Goal: Task Accomplishment & Management: Manage account settings

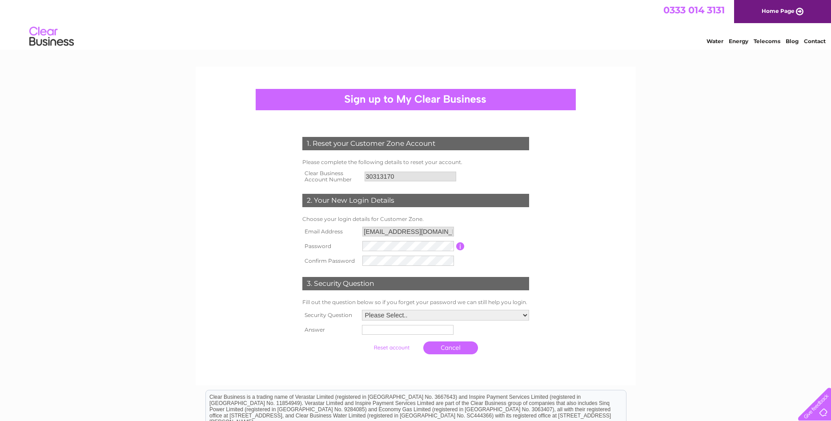
click at [462, 245] on input "button" at bounding box center [460, 246] width 8 height 8
click at [460, 248] on input "button" at bounding box center [460, 246] width 8 height 8
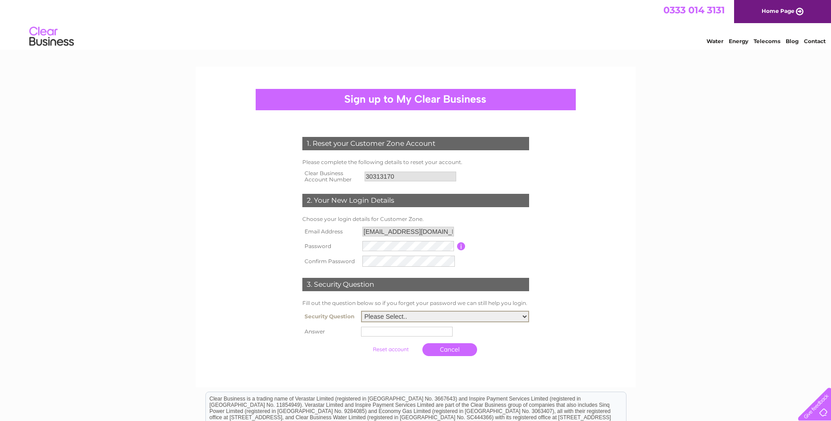
click at [361, 311] on select "Please Select.. In what town or city was your first job? In what town or city d…" at bounding box center [445, 317] width 168 height 12
select select "5"
click option "What was the name of your first pet?" at bounding box center [0, 0] width 0 height 0
click at [396, 335] on input "text" at bounding box center [407, 331] width 92 height 10
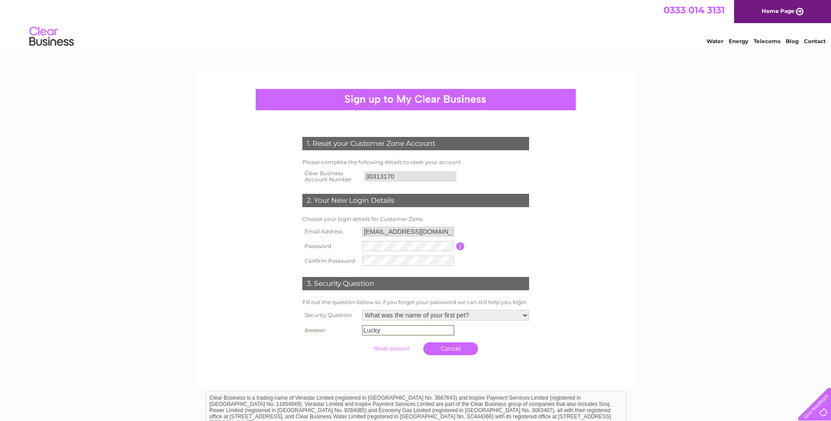
type input "Lucky"
click at [402, 348] on input "submit" at bounding box center [391, 348] width 55 height 12
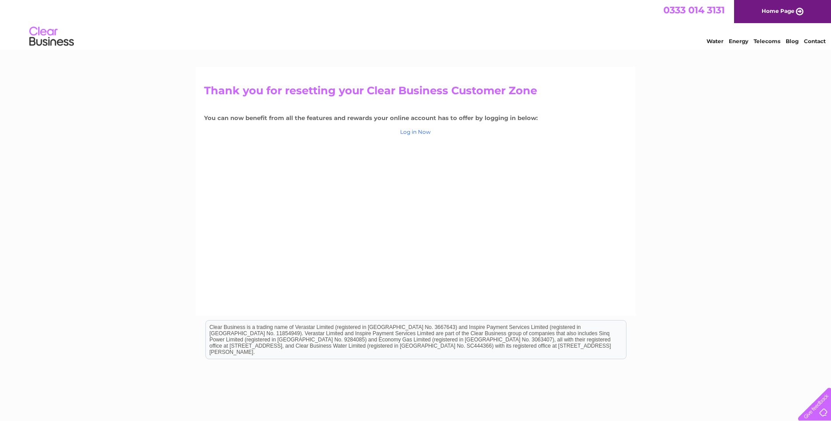
click at [422, 135] on link "Log in Now" at bounding box center [415, 131] width 31 height 7
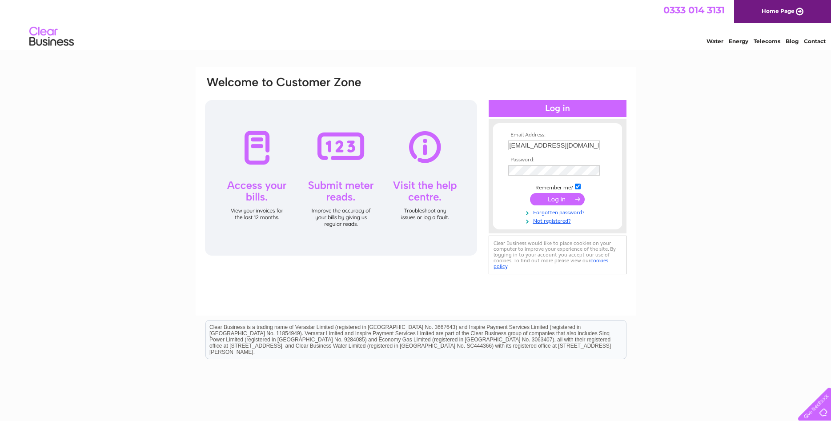
click at [556, 199] on input "submit" at bounding box center [557, 199] width 55 height 12
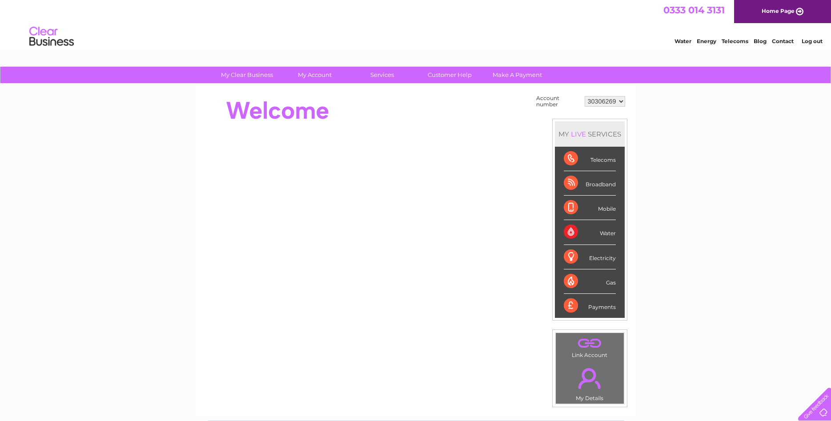
click at [623, 106] on td "30306269" at bounding box center [604, 101] width 45 height 17
click at [584, 96] on select "30306269" at bounding box center [604, 101] width 40 height 11
click at [620, 101] on select "30306269" at bounding box center [604, 101] width 40 height 11
click at [584, 96] on select "30306269" at bounding box center [604, 101] width 40 height 11
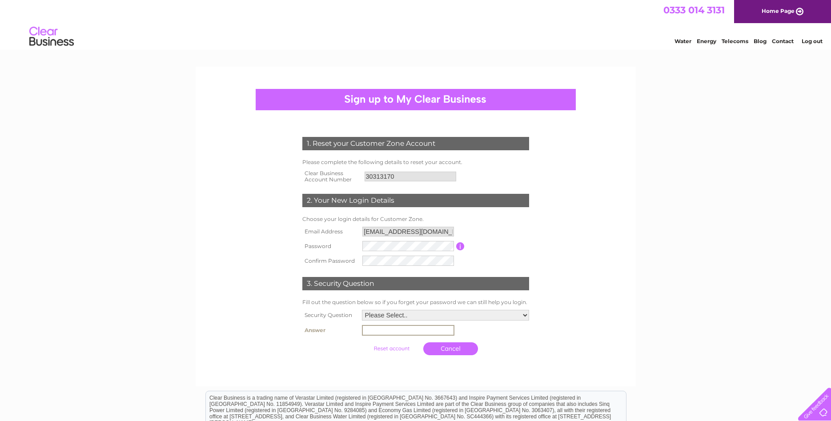
click at [396, 326] on input "text" at bounding box center [408, 330] width 92 height 11
click at [376, 328] on input "text" at bounding box center [408, 330] width 92 height 11
type input "Lucky"
click at [460, 249] on td at bounding box center [460, 246] width 8 height 15
click at [460, 248] on input "button" at bounding box center [460, 246] width 8 height 8
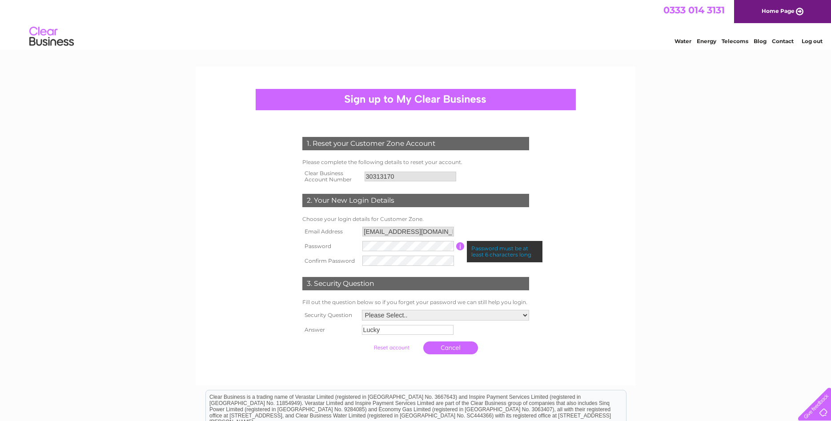
click at [460, 248] on input "button" at bounding box center [460, 246] width 8 height 8
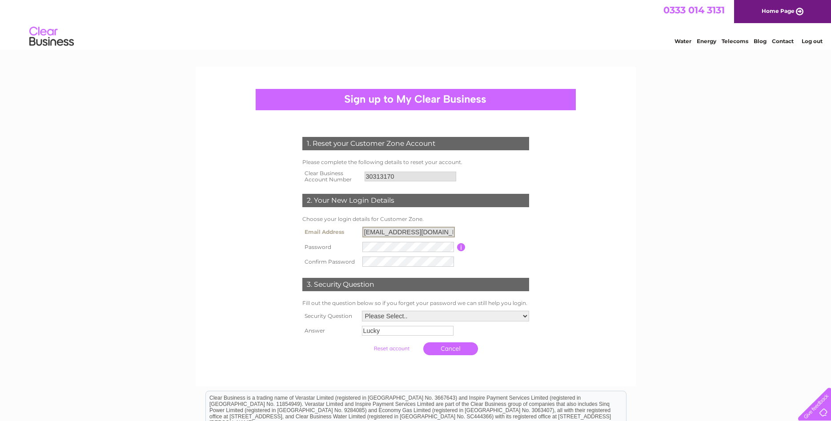
click at [434, 230] on input "info@jslvs.co.uk" at bounding box center [408, 232] width 92 height 11
click at [415, 232] on input "info@jslvs.co.uk" at bounding box center [408, 232] width 92 height 11
click at [416, 234] on input "info@jslvs.co.uk" at bounding box center [408, 232] width 92 height 11
click at [361, 310] on select "Please Select.. In what town or city was your first job? In what town or city d…" at bounding box center [445, 316] width 168 height 12
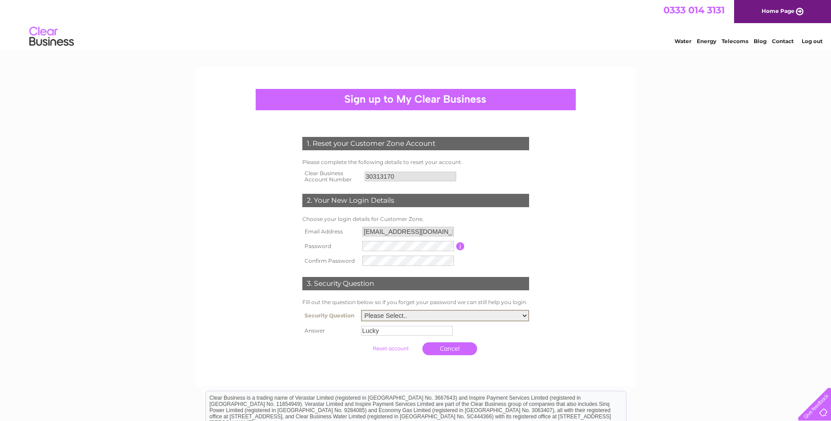
select select "5"
click option "What was the name of your first pet?" at bounding box center [0, 0] width 0 height 0
click at [400, 352] on input "submit" at bounding box center [391, 347] width 55 height 12
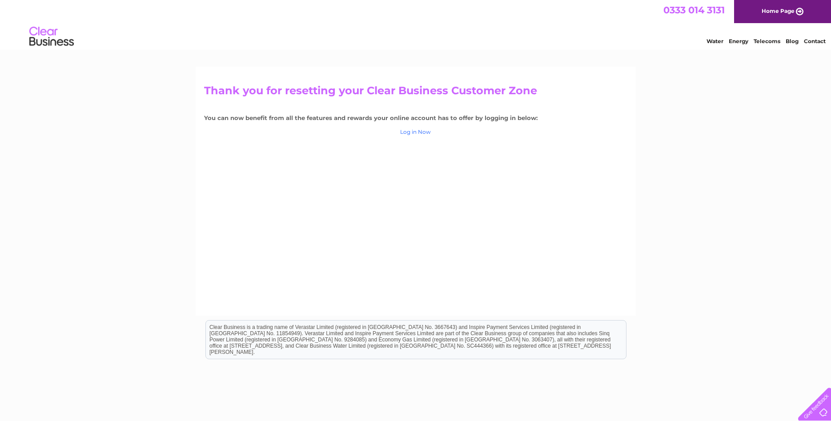
click at [421, 132] on link "Log in Now" at bounding box center [415, 131] width 31 height 7
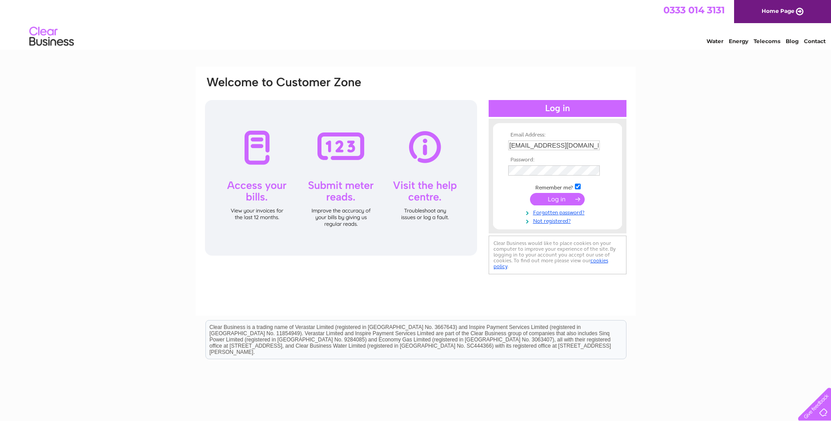
click at [567, 202] on input "submit" at bounding box center [557, 199] width 55 height 12
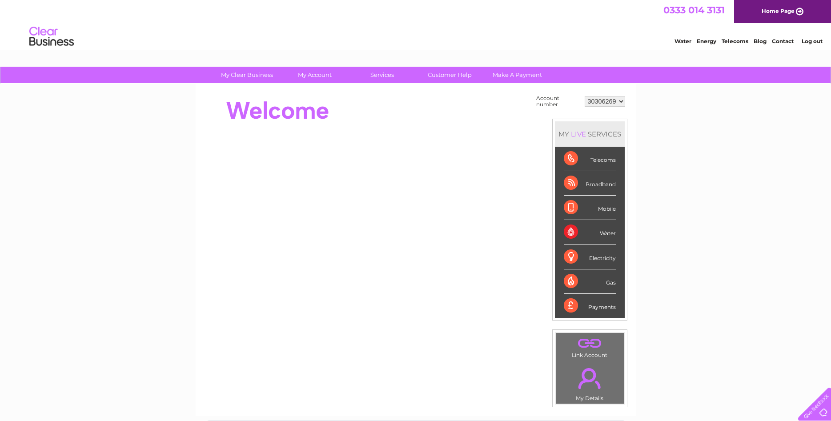
click at [584, 96] on select "30306269" at bounding box center [604, 101] width 40 height 11
click at [624, 101] on select "30306269" at bounding box center [604, 101] width 40 height 11
click at [812, 40] on link "Log out" at bounding box center [811, 41] width 21 height 7
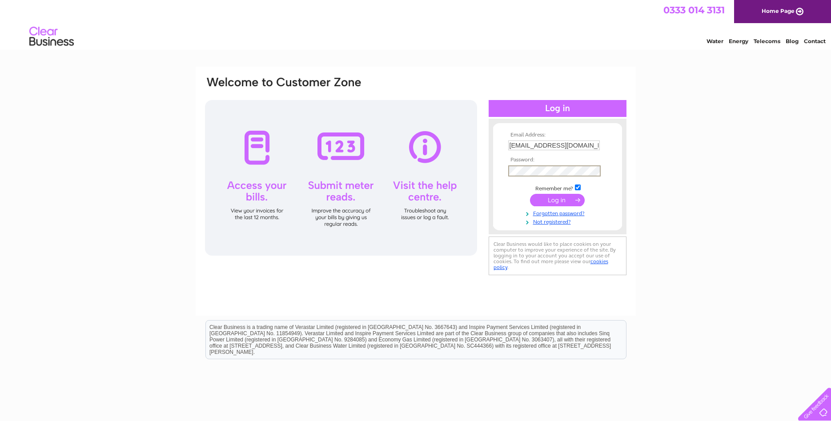
click at [530, 194] on input "submit" at bounding box center [557, 200] width 55 height 12
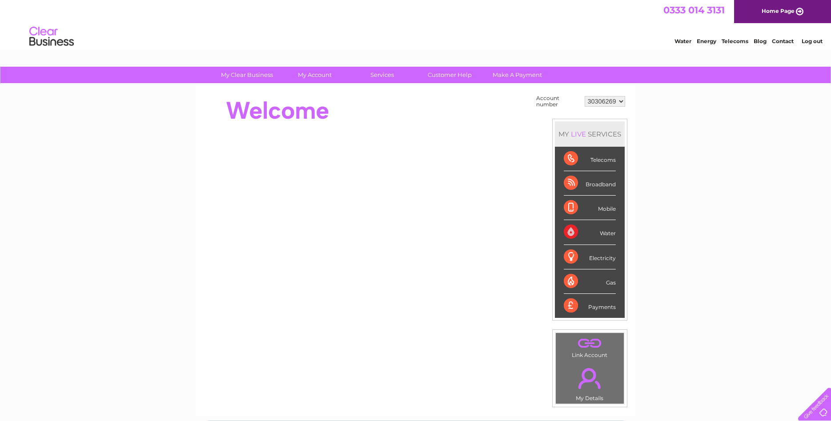
click at [584, 96] on select "30306269" at bounding box center [604, 101] width 40 height 11
click at [621, 100] on select "30306269" at bounding box center [604, 101] width 40 height 11
click at [584, 96] on select "30306269" at bounding box center [604, 101] width 40 height 11
click at [584, 350] on td ". Link Account" at bounding box center [589, 346] width 69 height 28
click at [593, 344] on link "." at bounding box center [590, 343] width 64 height 16
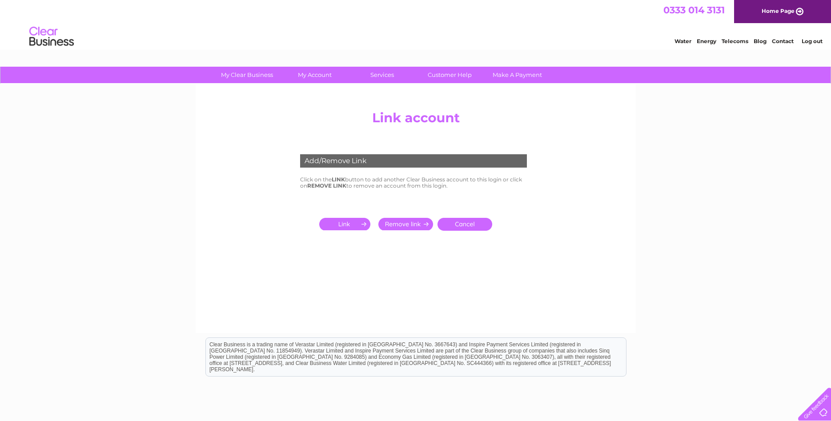
click at [351, 220] on input "submit" at bounding box center [346, 224] width 55 height 12
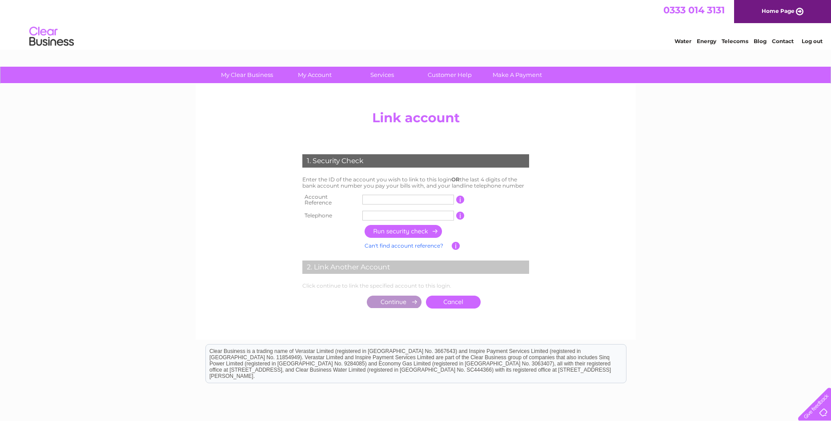
click at [372, 197] on input "text" at bounding box center [408, 200] width 92 height 10
type input "CB830313"
click at [378, 212] on input "text" at bounding box center [408, 216] width 92 height 10
type input "07795109133"
click at [387, 228] on input "button" at bounding box center [403, 231] width 78 height 13
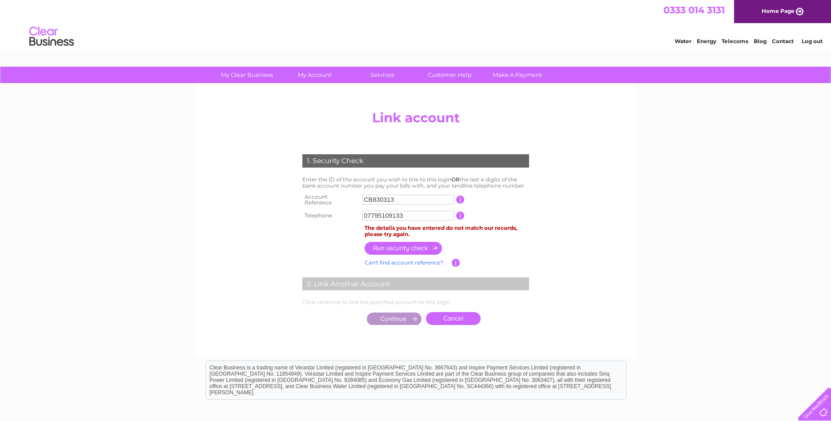
click at [371, 198] on input "CB830313" at bounding box center [408, 200] width 92 height 10
drag, startPoint x: 397, startPoint y: 198, endPoint x: 363, endPoint y: 201, distance: 33.9
click at [363, 201] on input "830313" at bounding box center [408, 200] width 92 height 10
type input "30313170"
click at [403, 246] on input "button" at bounding box center [403, 248] width 78 height 13
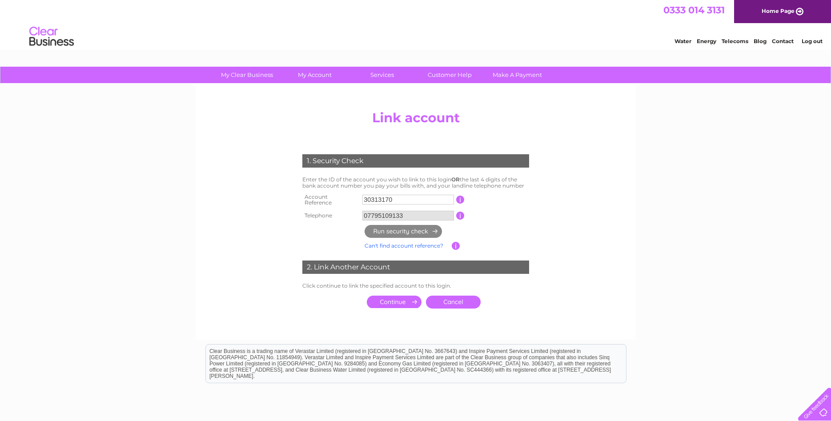
click at [396, 296] on input "submit" at bounding box center [394, 302] width 55 height 12
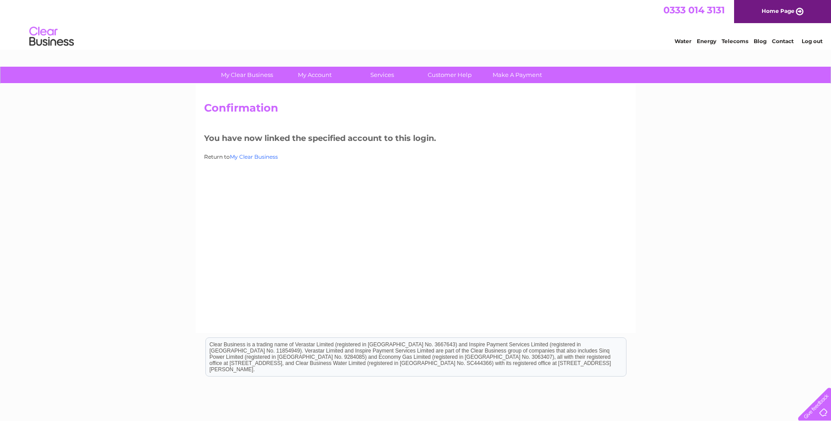
click at [258, 156] on link "My Clear Business" at bounding box center [254, 156] width 48 height 7
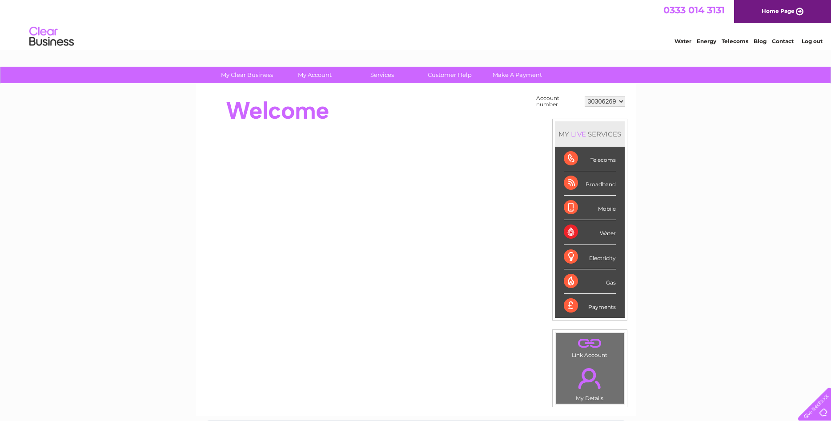
click at [584, 96] on select "30306269 30313170" at bounding box center [604, 101] width 40 height 11
click at [314, 72] on link "My Account" at bounding box center [314, 75] width 73 height 16
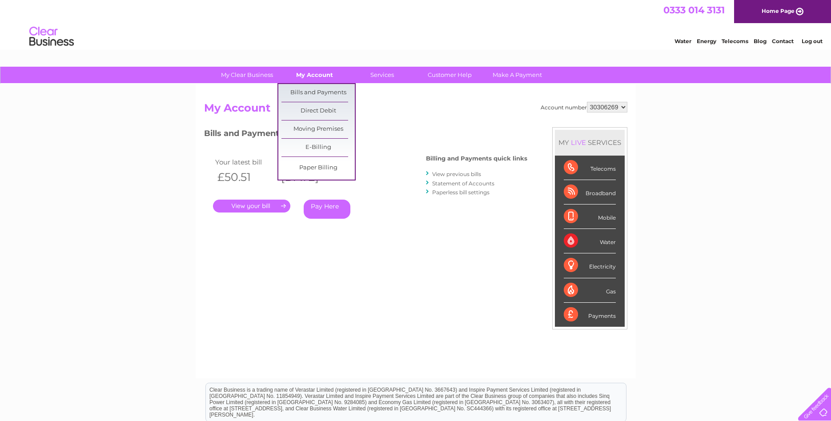
click at [308, 76] on link "My Account" at bounding box center [314, 75] width 73 height 16
click at [320, 145] on link "E-Billing" at bounding box center [317, 148] width 73 height 18
click at [323, 146] on link "E-Billing" at bounding box center [317, 148] width 73 height 18
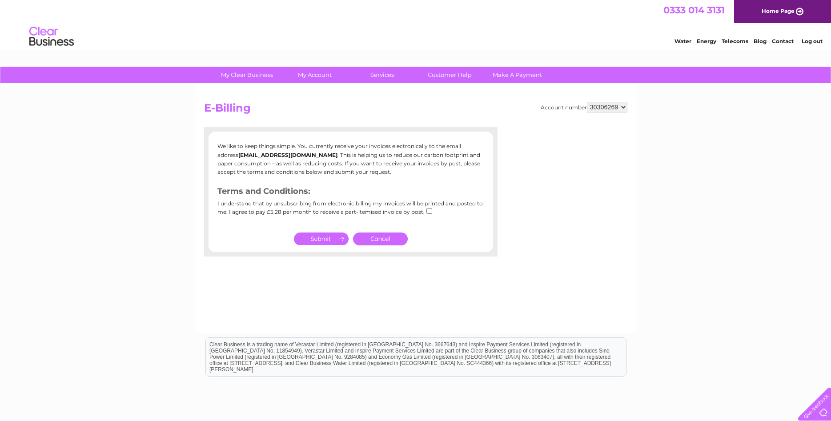
click at [339, 170] on p "We like to keep things simple. You currently receive your invoices electronical…" at bounding box center [350, 159] width 267 height 34
click at [587, 102] on select "30306269 30313170" at bounding box center [607, 107] width 40 height 11
select select "30313170"
click option "30313170" at bounding box center [0, 0] width 0 height 0
click at [313, 238] on input "submit" at bounding box center [321, 238] width 55 height 12
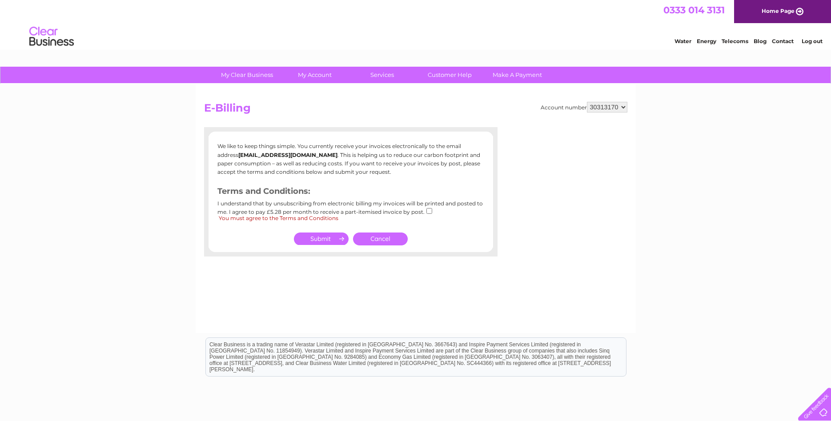
click at [387, 241] on link "Cancel" at bounding box center [380, 238] width 55 height 13
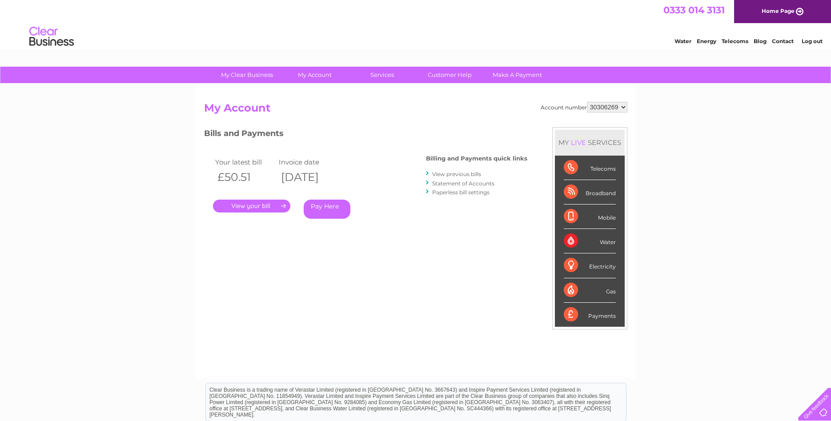
click at [587, 102] on select "30306269 30313170" at bounding box center [607, 107] width 40 height 11
select select "30313170"
click option "30313170" at bounding box center [0, 0] width 0 height 0
click at [332, 75] on link "My Account" at bounding box center [314, 75] width 73 height 16
click at [327, 74] on link "My Account" at bounding box center [314, 75] width 73 height 16
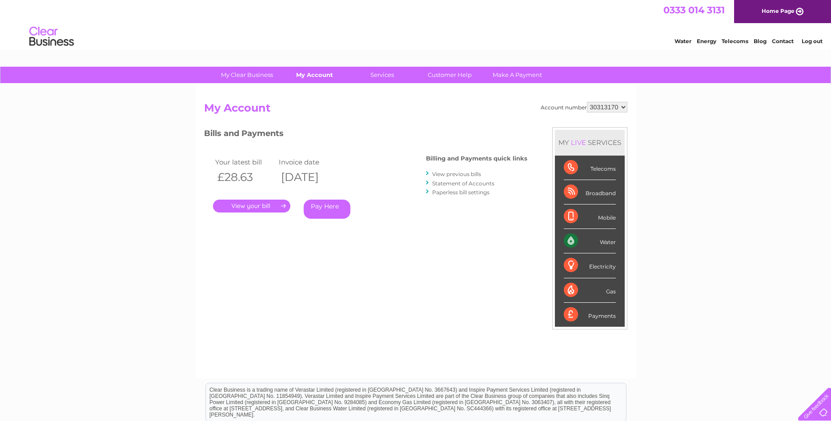
click at [322, 76] on link "My Account" at bounding box center [314, 75] width 73 height 16
click at [587, 102] on select "30306269 30313170" at bounding box center [607, 107] width 40 height 11
select select "30313170"
click option "30313170" at bounding box center [0, 0] width 0 height 0
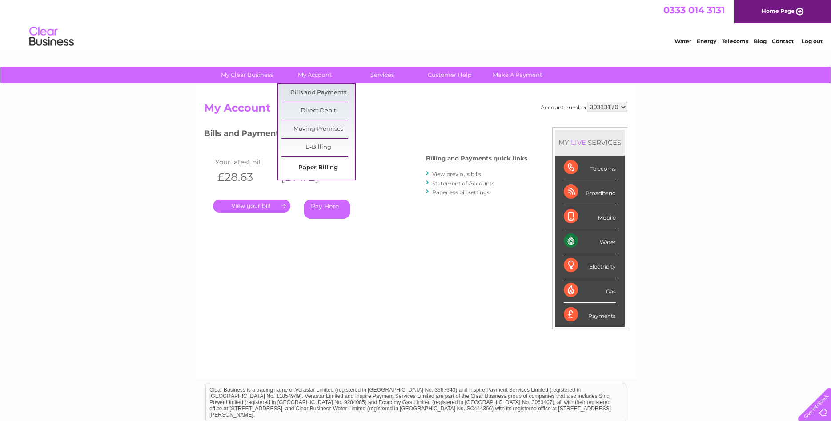
click at [324, 166] on link "Paper Billing" at bounding box center [317, 168] width 73 height 18
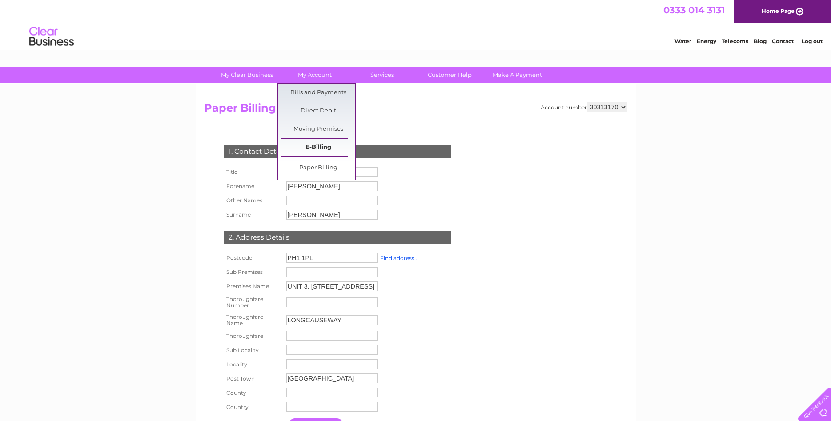
click at [318, 142] on link "E-Billing" at bounding box center [317, 148] width 73 height 18
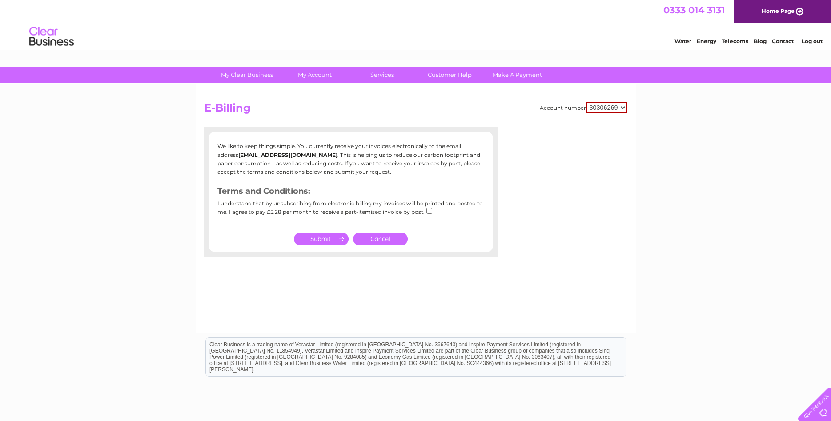
click at [586, 102] on select "30306269 30313170" at bounding box center [606, 108] width 41 height 12
select select "30313170"
click option "30313170" at bounding box center [0, 0] width 0 height 0
click at [587, 102] on select "30306269 30313170" at bounding box center [607, 107] width 40 height 11
select select "30306269"
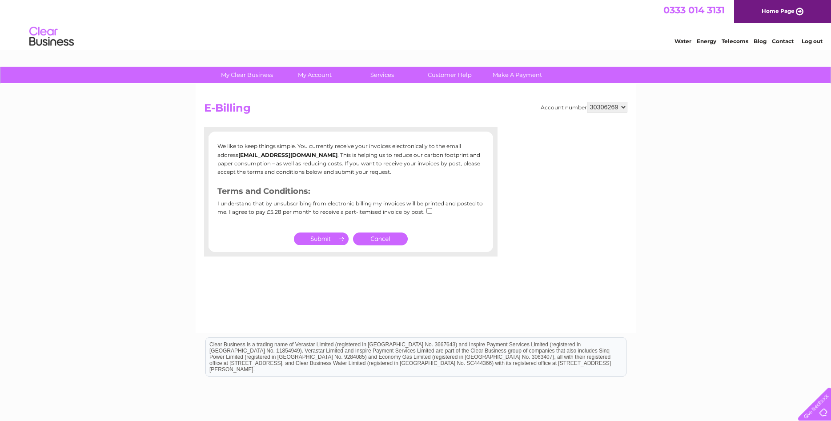
click option "30306269" at bounding box center [0, 0] width 0 height 0
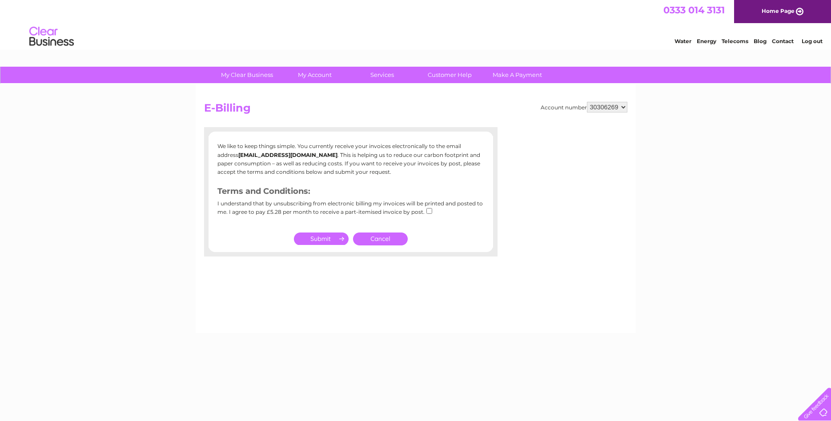
click at [328, 77] on link "My Account" at bounding box center [314, 75] width 73 height 16
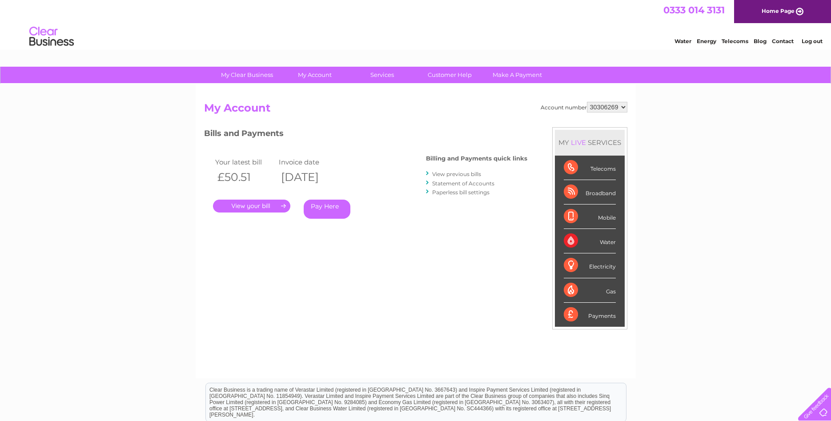
click at [321, 73] on link "My Account" at bounding box center [314, 75] width 73 height 16
click at [319, 76] on link "My Account" at bounding box center [314, 75] width 73 height 16
click at [317, 73] on link "My Account" at bounding box center [314, 75] width 73 height 16
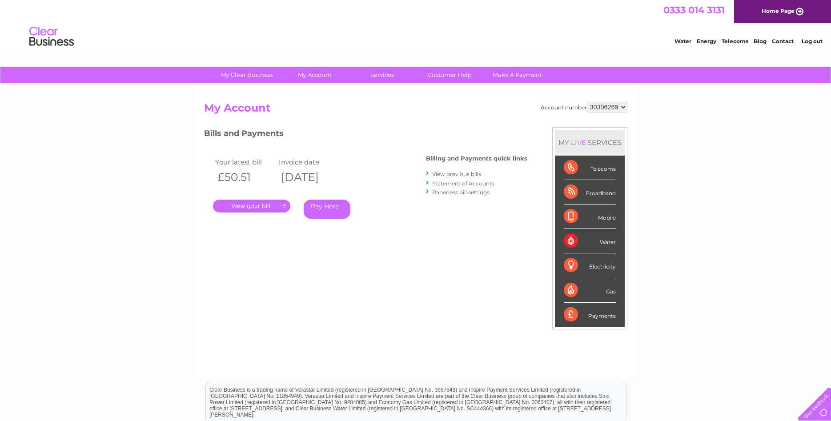
click at [814, 44] on link "Log out" at bounding box center [811, 41] width 21 height 7
